Goal: Find specific page/section: Find specific page/section

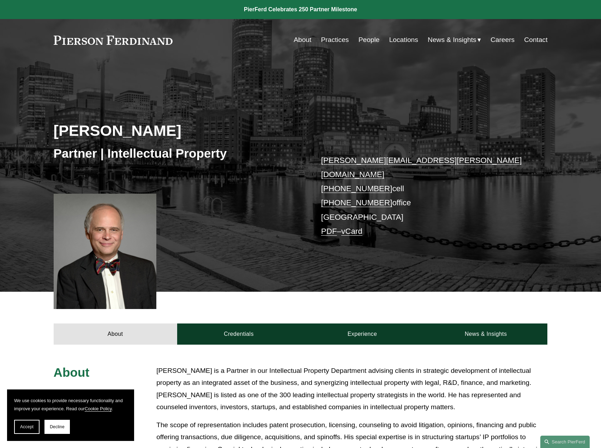
click at [119, 42] on link at bounding box center [113, 40] width 119 height 9
click at [398, 39] on link "Locations" at bounding box center [403, 39] width 29 height 13
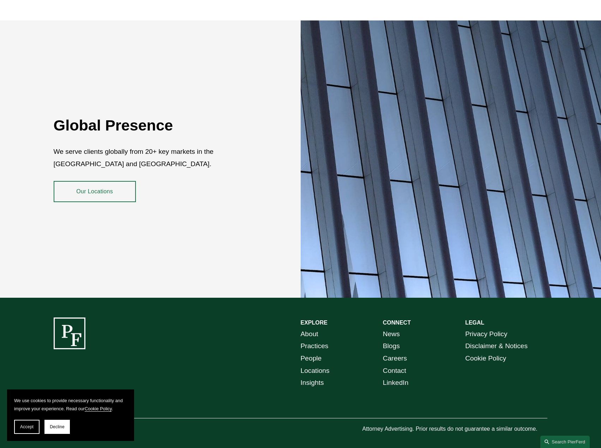
scroll to position [1263, 0]
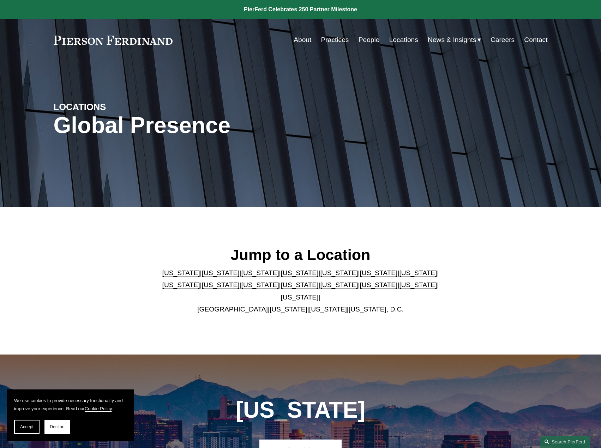
click at [200, 281] on link "[US_STATE]" at bounding box center [181, 284] width 38 height 7
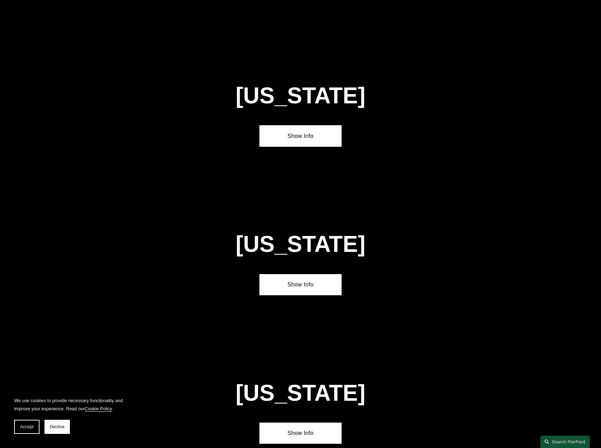
scroll to position [1395, 0]
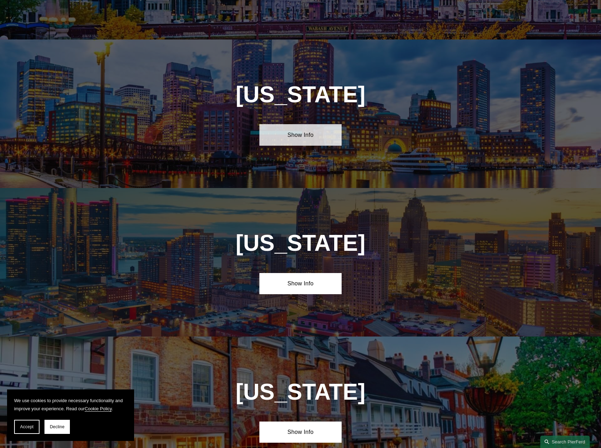
click at [297, 124] on link "Show Info" at bounding box center [300, 134] width 82 height 21
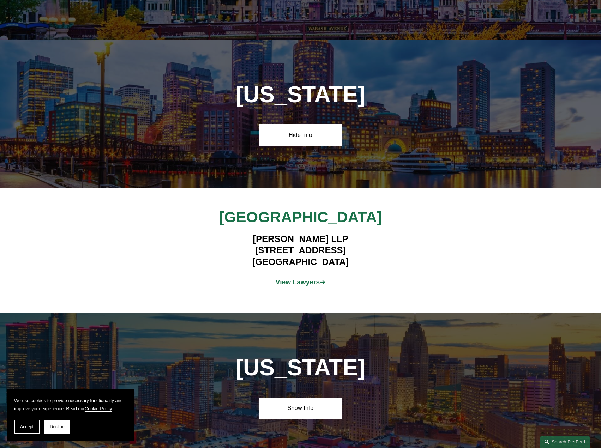
click at [307, 278] on strong "View Lawyers" at bounding box center [297, 281] width 44 height 7
